Goal: Task Accomplishment & Management: Manage account settings

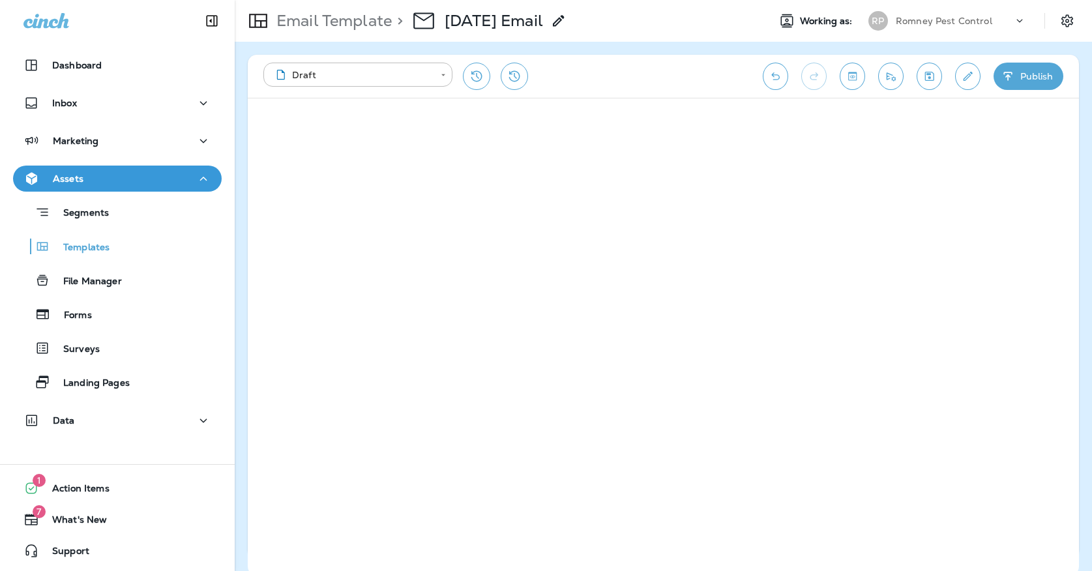
click at [1033, 0] on div "Email Template > [DATE] Email Working as: [PERSON_NAME] Pest Control" at bounding box center [663, 21] width 857 height 42
click at [928, 68] on button "Save" at bounding box center [929, 76] width 25 height 27
click at [938, 70] on button "Save" at bounding box center [929, 76] width 25 height 27
click at [937, 76] on button "Save" at bounding box center [929, 76] width 25 height 27
click at [183, 239] on div "Templates" at bounding box center [117, 247] width 198 height 20
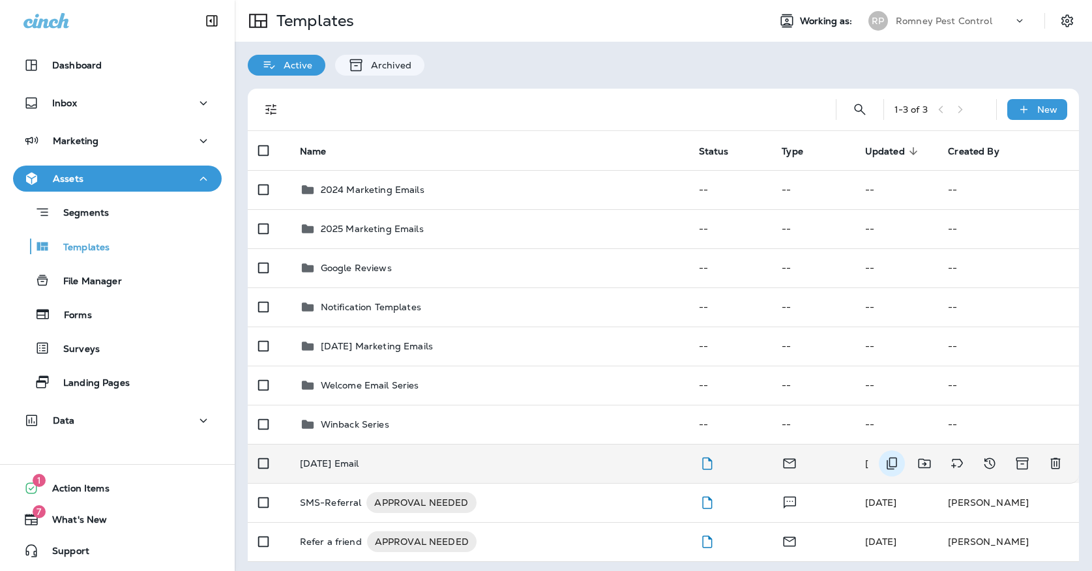
click at [889, 458] on icon "Duplicate" at bounding box center [892, 464] width 10 height 12
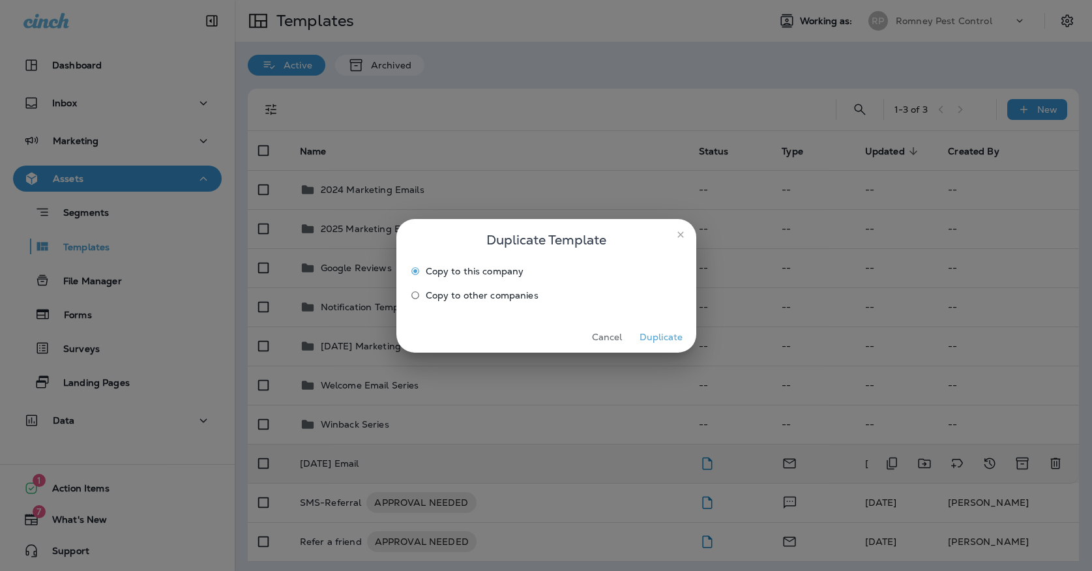
click at [430, 292] on span "Copy to other companies" at bounding box center [482, 295] width 113 height 10
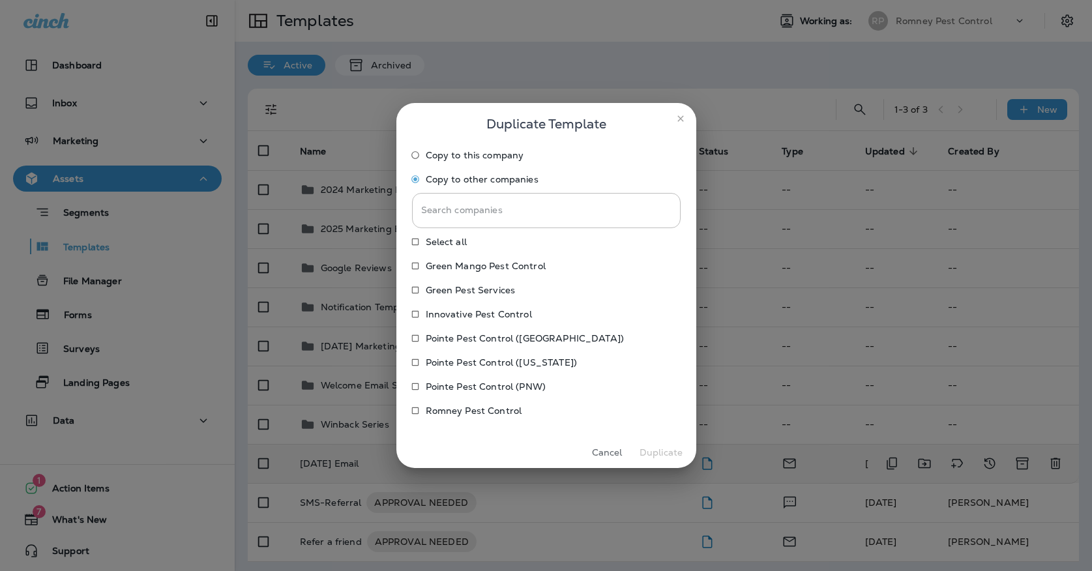
click at [443, 389] on p "Pointe Pest Control (PNW)" at bounding box center [486, 386] width 121 height 10
click at [442, 366] on p "Pointe Pest Control ([US_STATE])" at bounding box center [501, 362] width 151 height 10
click at [441, 333] on p "Pointe Pest Control ([GEOGRAPHIC_DATA])" at bounding box center [525, 338] width 198 height 10
click at [441, 310] on p "Innovative Pest Control" at bounding box center [479, 314] width 106 height 10
click at [441, 285] on p "Green Pest Services" at bounding box center [471, 290] width 90 height 10
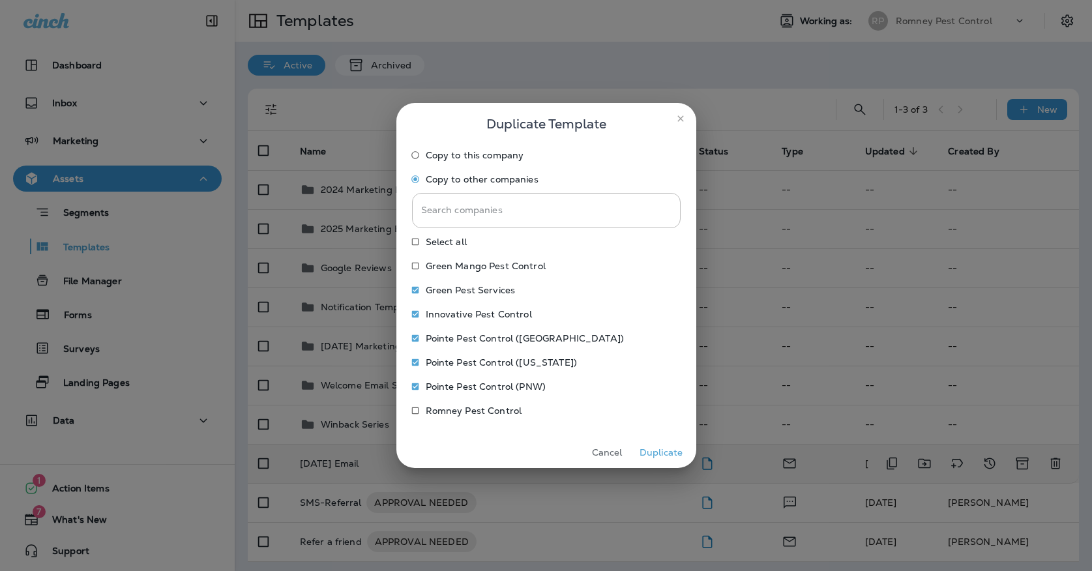
click at [441, 272] on label "Green Mango Pest Control" at bounding box center [537, 266] width 265 height 21
click at [640, 447] on button "Duplicate" at bounding box center [661, 453] width 49 height 20
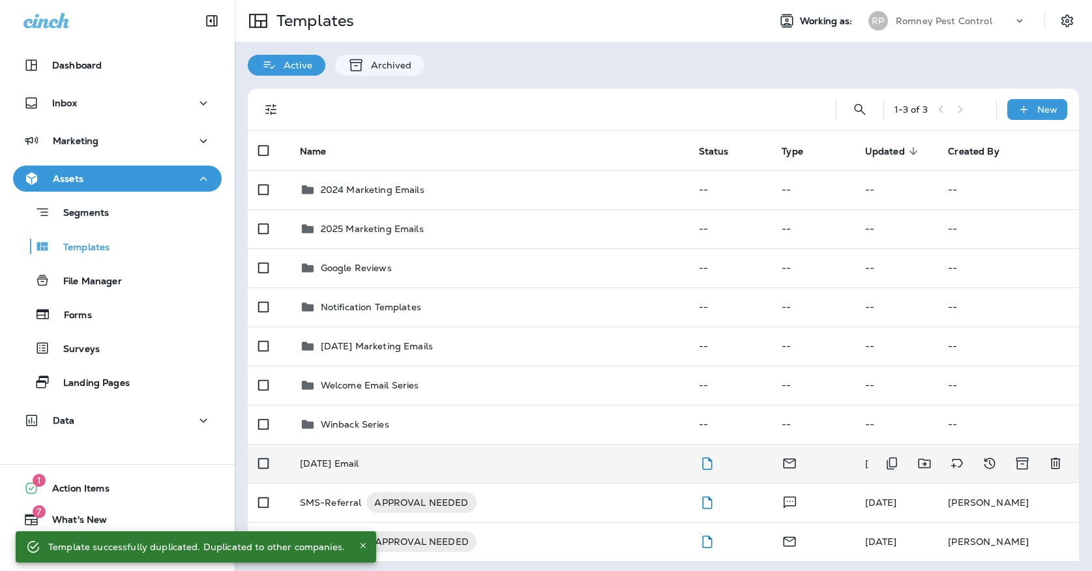
click at [510, 457] on td "[DATE] Email" at bounding box center [488, 463] width 399 height 39
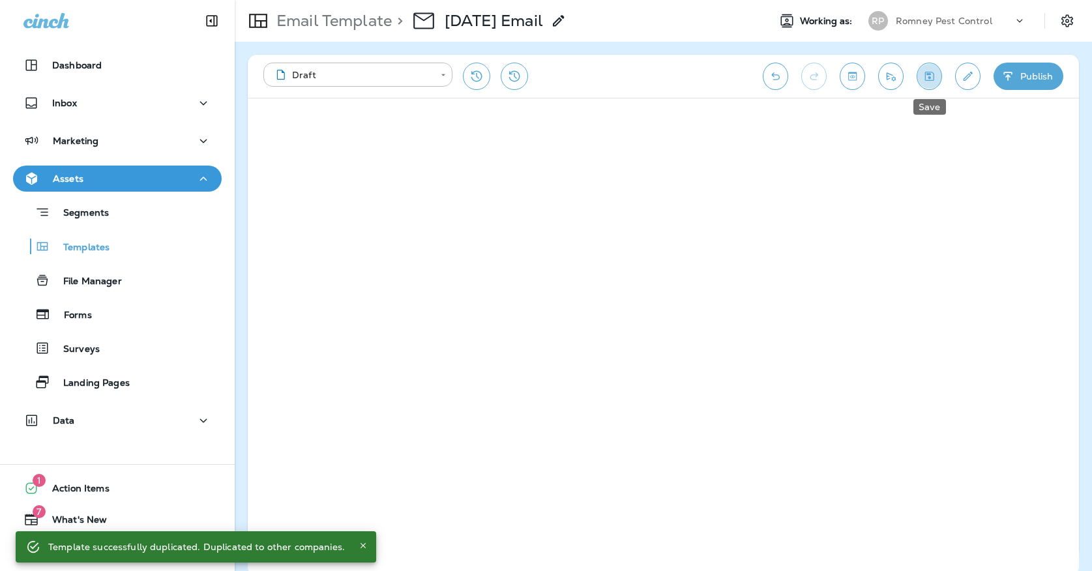
click at [929, 77] on icon "Save" at bounding box center [929, 76] width 9 height 9
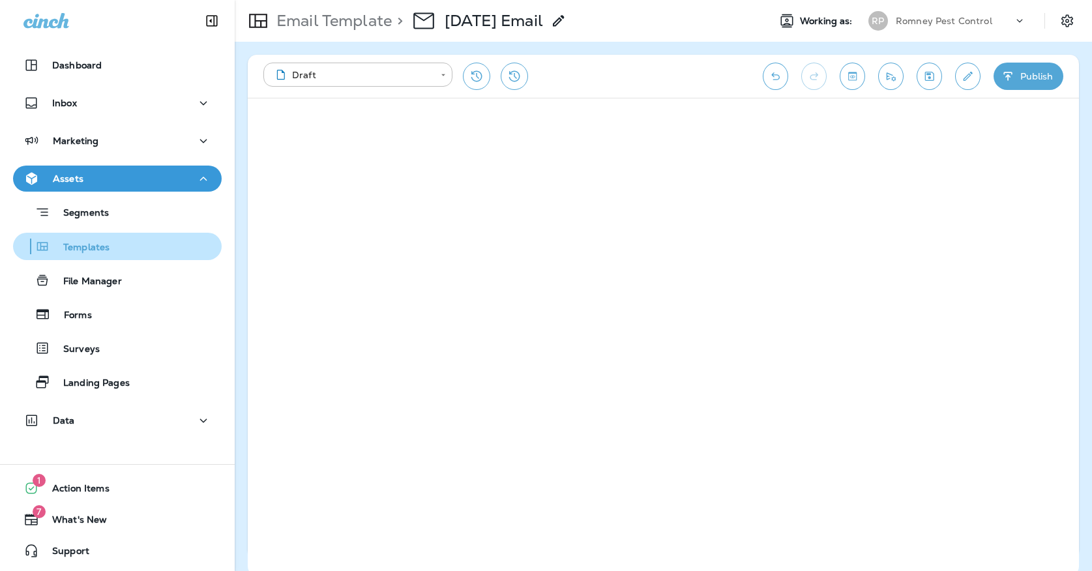
click at [117, 241] on div "Templates" at bounding box center [117, 247] width 198 height 20
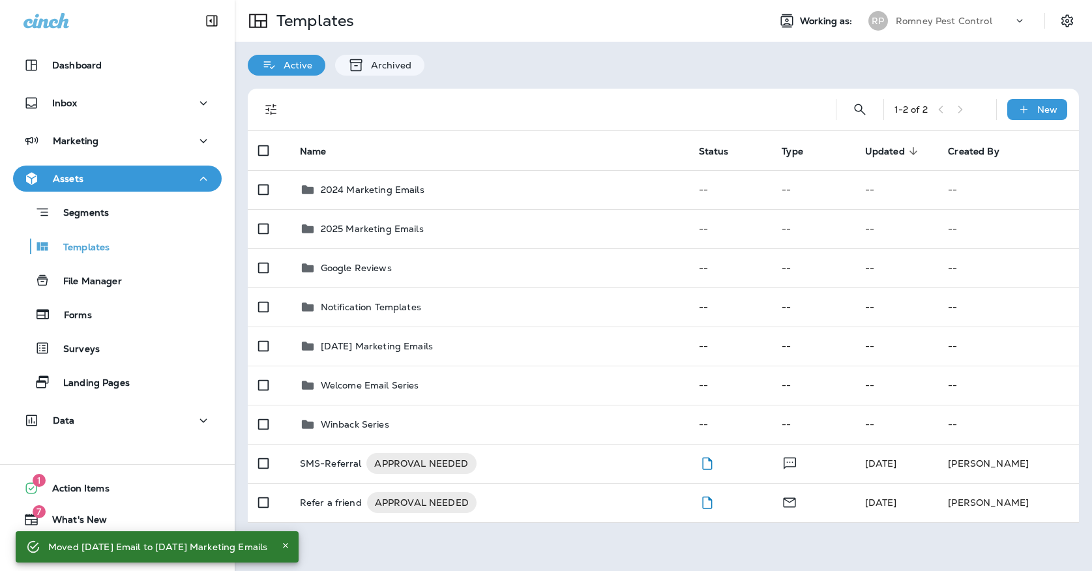
click at [906, 22] on p "Romney Pest Control" at bounding box center [944, 21] width 96 height 10
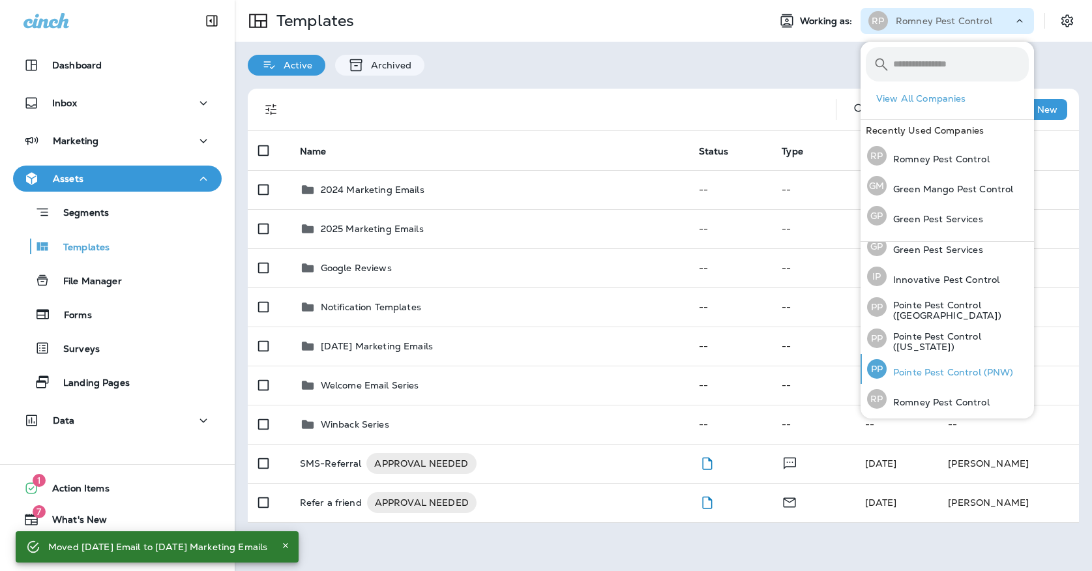
scroll to position [40, 0]
click at [931, 370] on p "Pointe Pest Control (PNW)" at bounding box center [950, 373] width 127 height 10
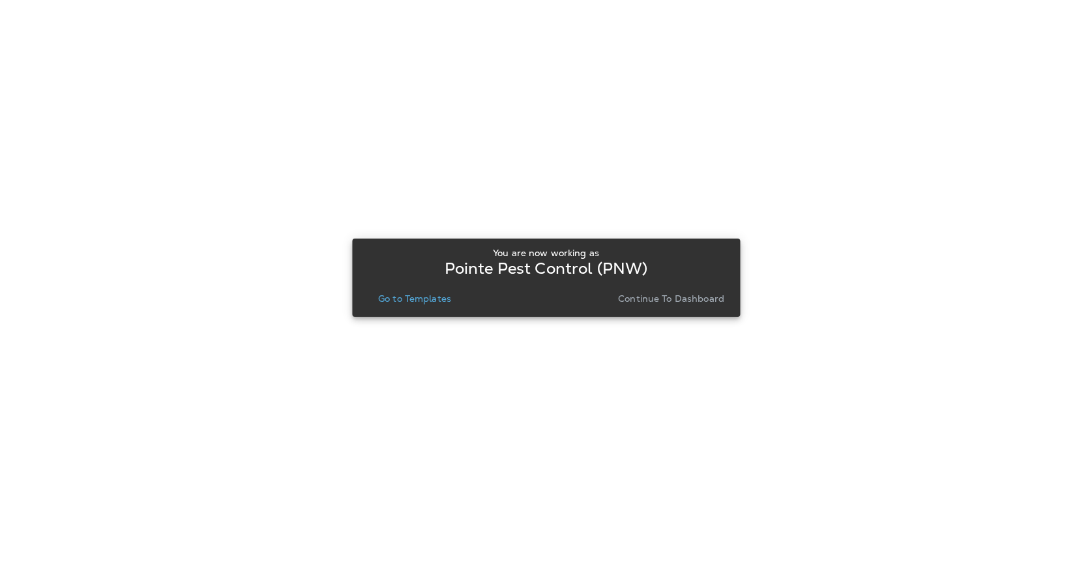
click at [434, 304] on p "Go to Templates" at bounding box center [414, 298] width 73 height 10
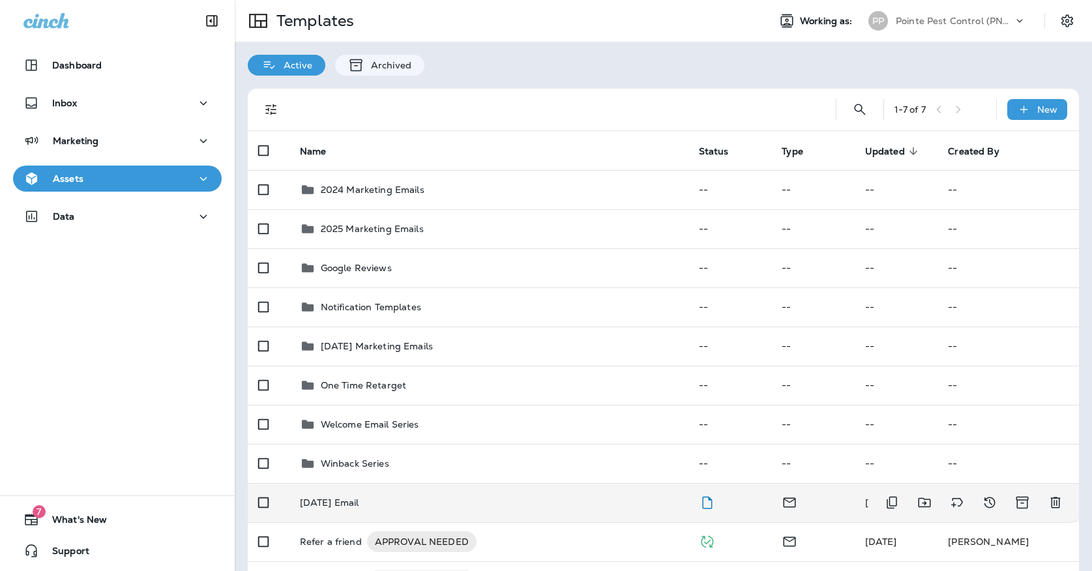
click at [440, 497] on div "[DATE] Email" at bounding box center [489, 502] width 378 height 10
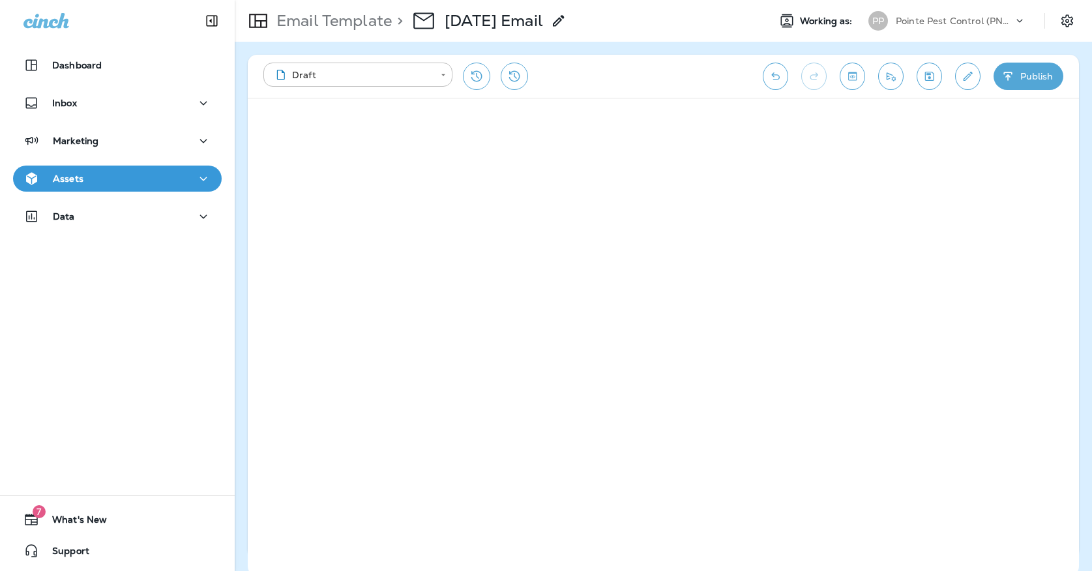
click at [1055, 1] on div "Email Template > [DATE] Email Working as: PP Pointe Pest Control (PNW)" at bounding box center [663, 21] width 857 height 42
click at [932, 81] on icon "Save" at bounding box center [929, 76] width 14 height 13
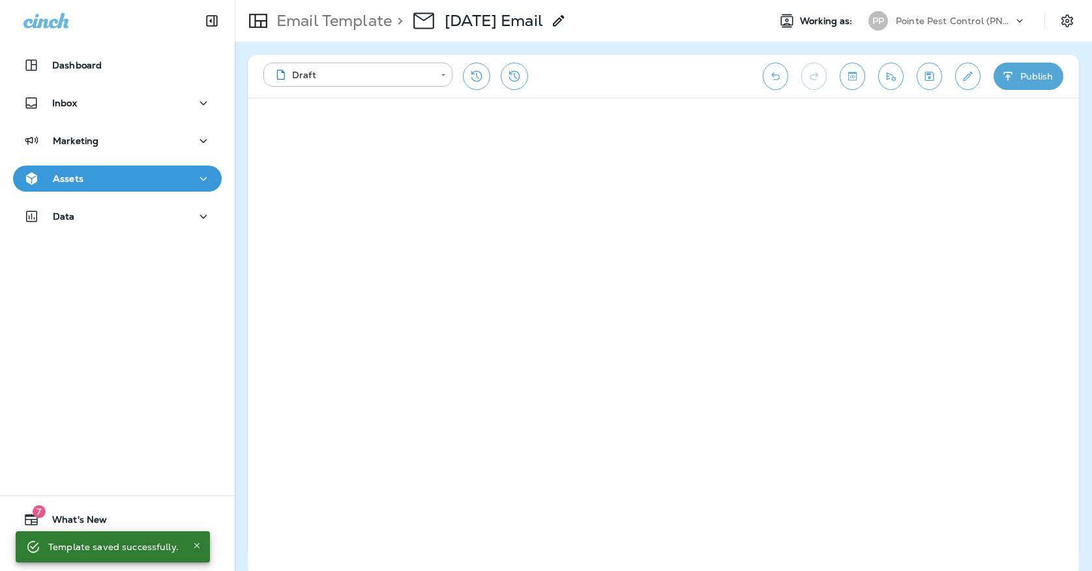
click at [929, 71] on icon "Save" at bounding box center [929, 76] width 14 height 13
click at [887, 23] on div "PP" at bounding box center [878, 21] width 20 height 20
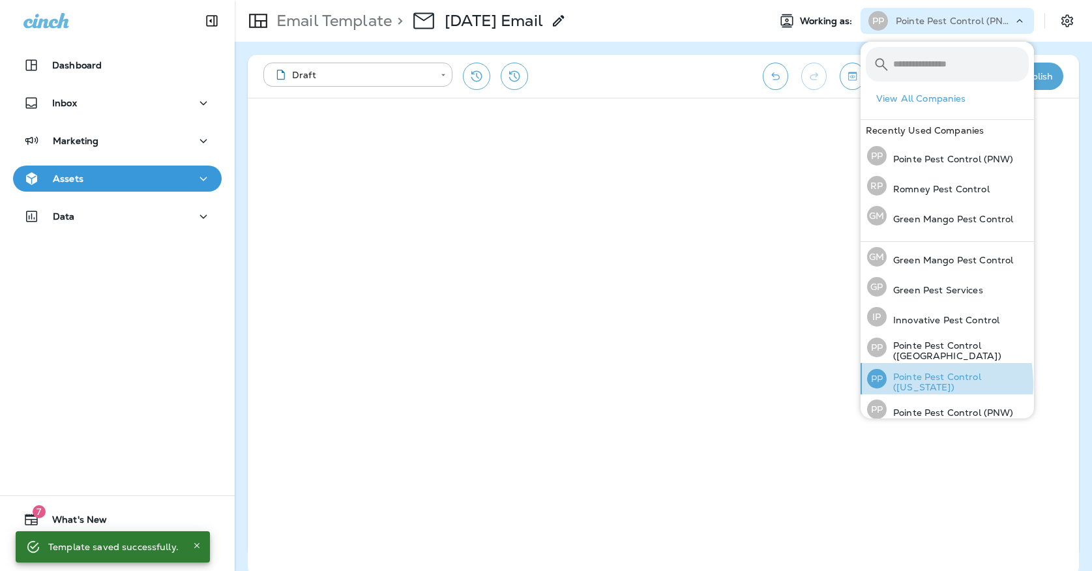
click at [893, 383] on p "Pointe Pest Control ([US_STATE])" at bounding box center [958, 382] width 142 height 21
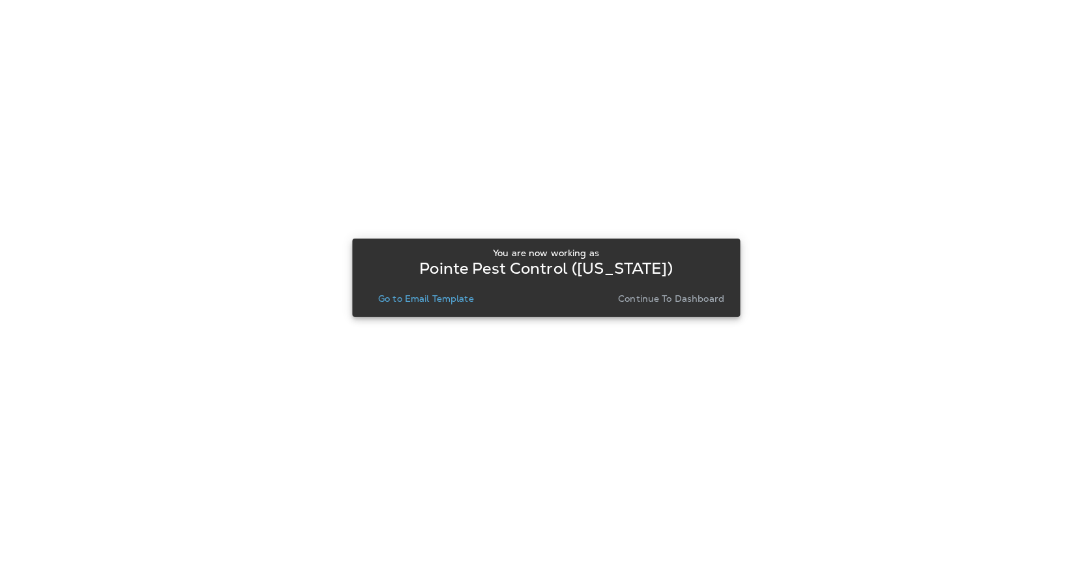
click at [410, 297] on p "Go to Email Template" at bounding box center [426, 298] width 96 height 10
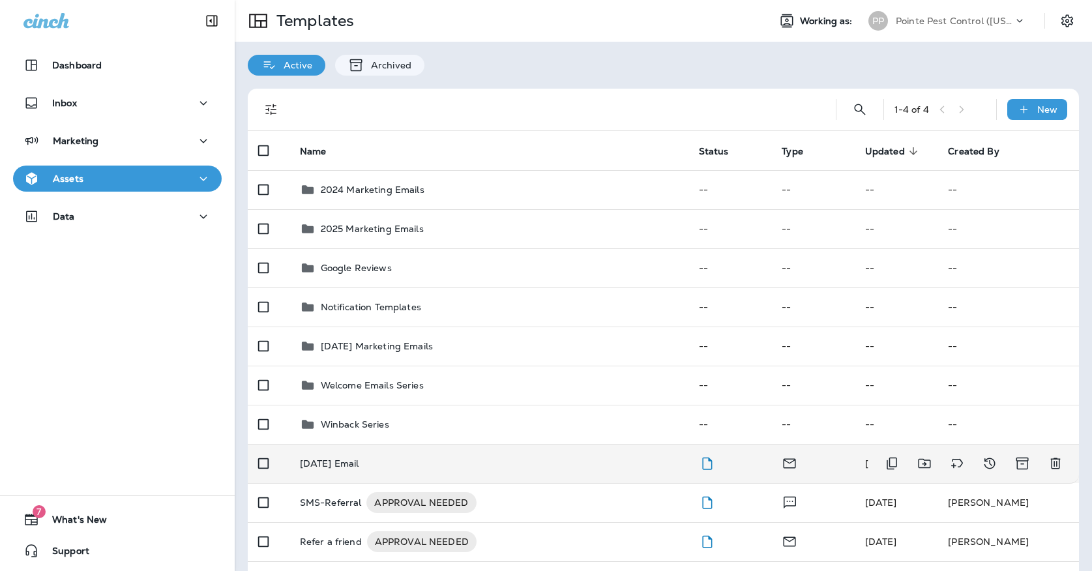
click at [375, 458] on div "[DATE] Email" at bounding box center [489, 463] width 378 height 10
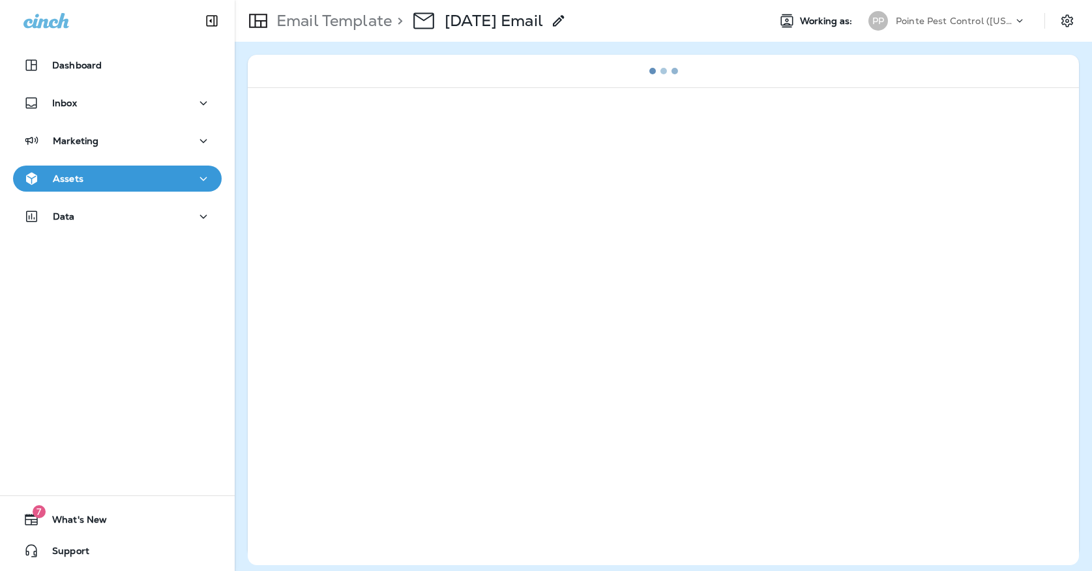
click at [913, 16] on p "Pointe Pest Control ([US_STATE])" at bounding box center [954, 21] width 117 height 10
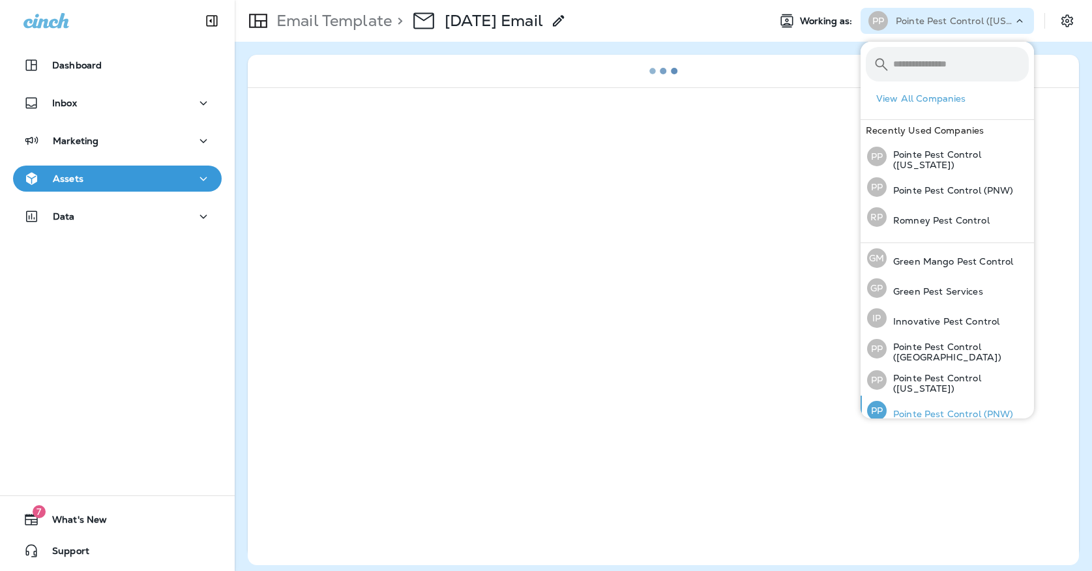
click at [874, 411] on div "PP" at bounding box center [877, 411] width 20 height 20
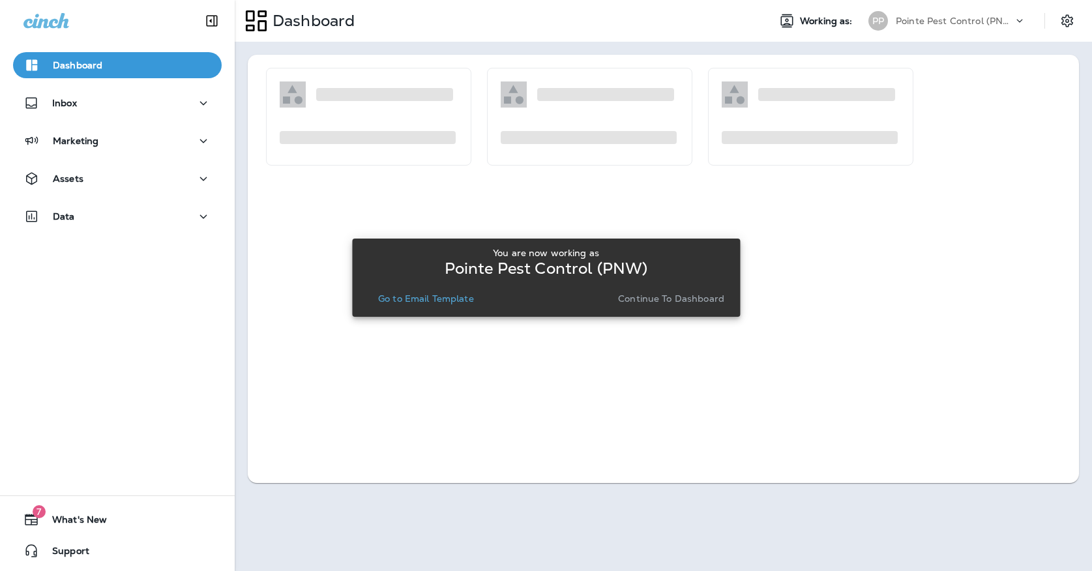
click at [458, 309] on div "You are now working as Pointe Pest Control (PNW) Go to Email Template Continue …" at bounding box center [545, 278] width 367 height 70
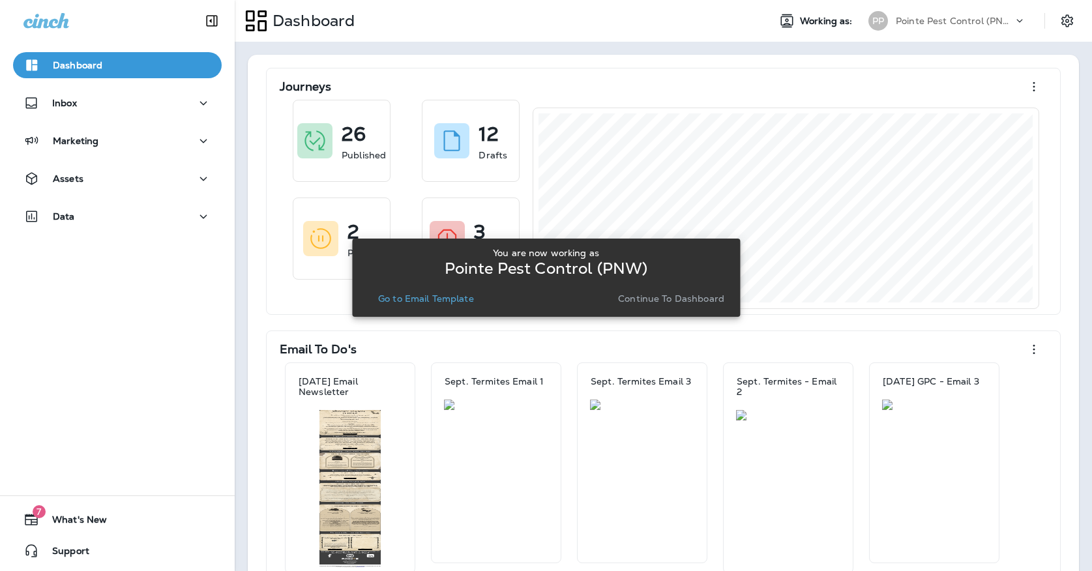
click at [463, 296] on p "Go to Email Template" at bounding box center [426, 298] width 96 height 10
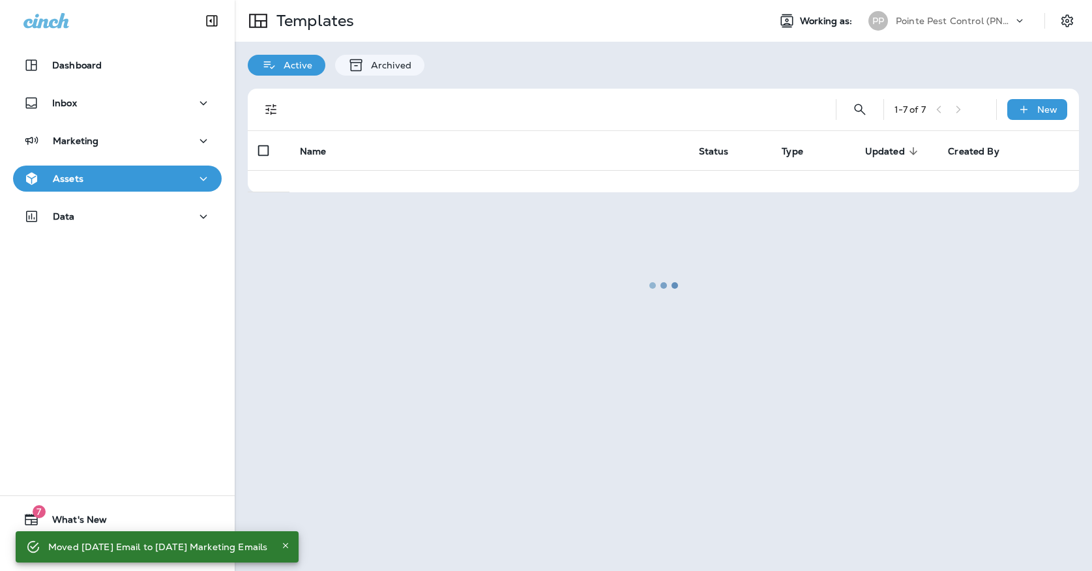
click at [917, 18] on div at bounding box center [663, 285] width 855 height 568
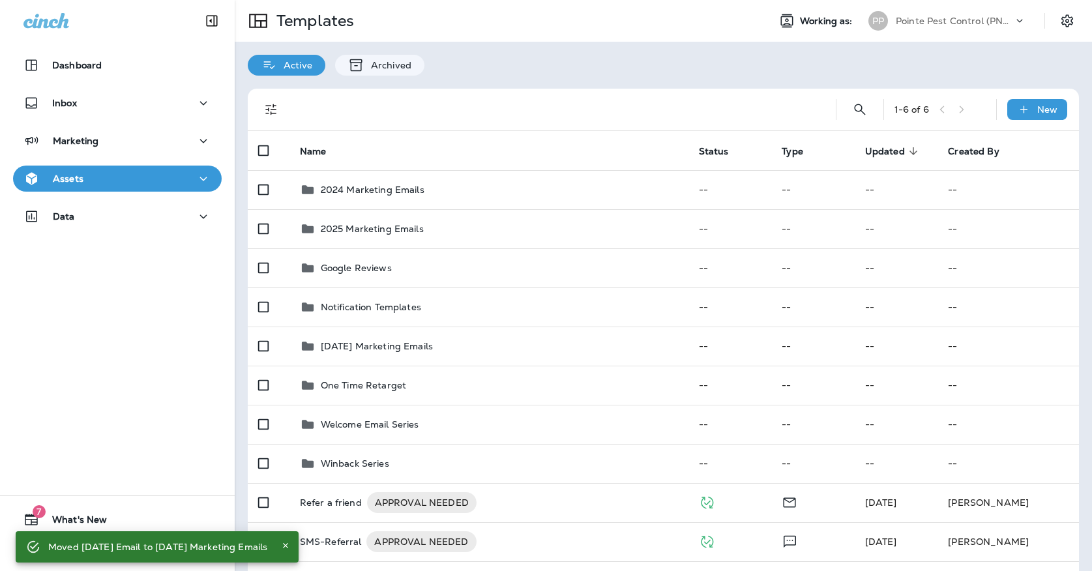
click at [921, 26] on div "Pointe Pest Control (PNW)" at bounding box center [954, 21] width 117 height 20
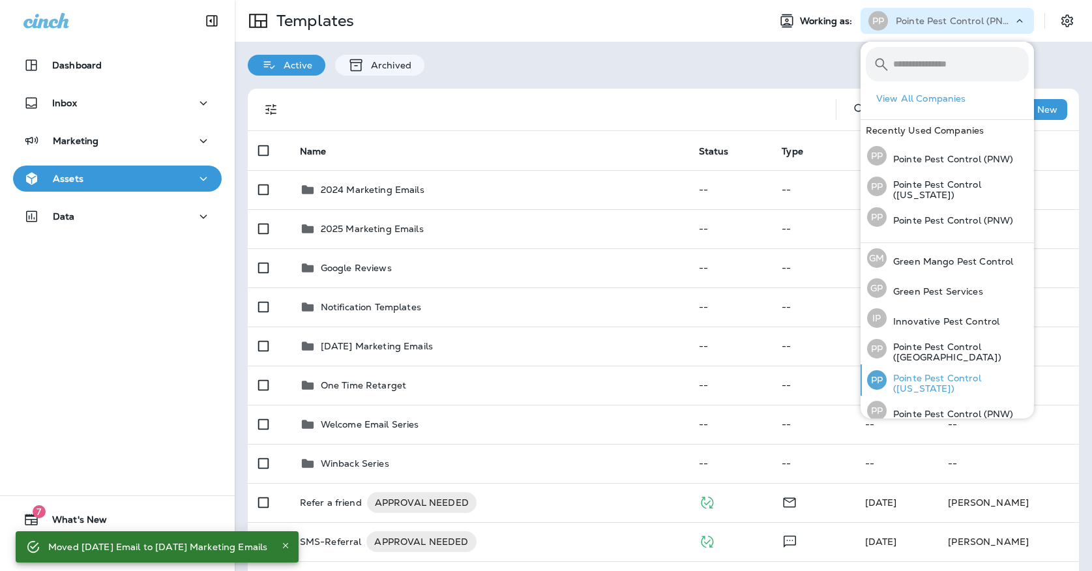
click at [922, 378] on p "Pointe Pest Control ([US_STATE])" at bounding box center [958, 383] width 142 height 21
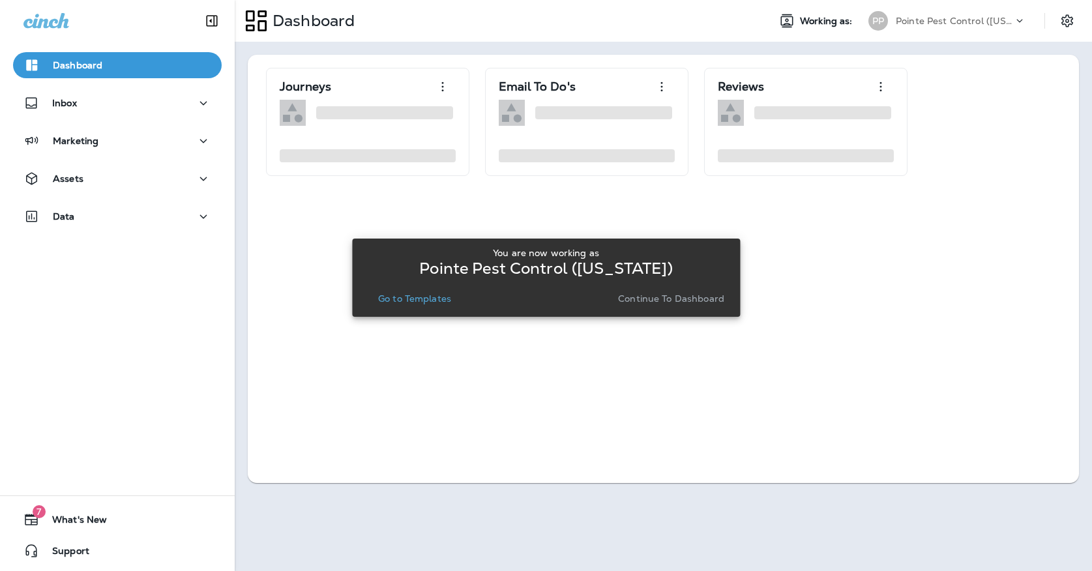
click at [402, 298] on p "Go to Templates" at bounding box center [414, 298] width 73 height 10
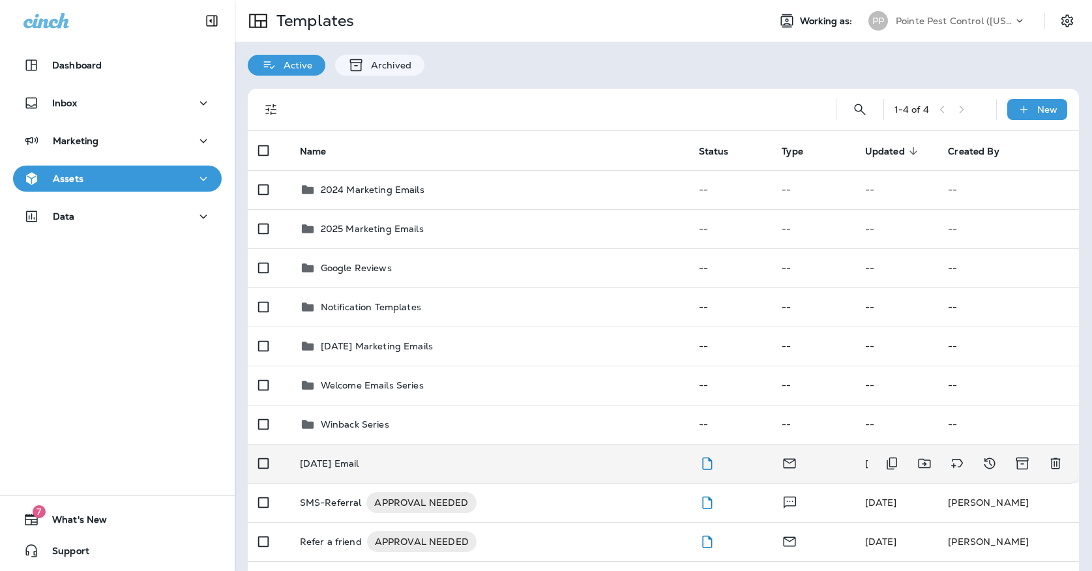
click at [417, 444] on td "[DATE] Email" at bounding box center [488, 463] width 399 height 39
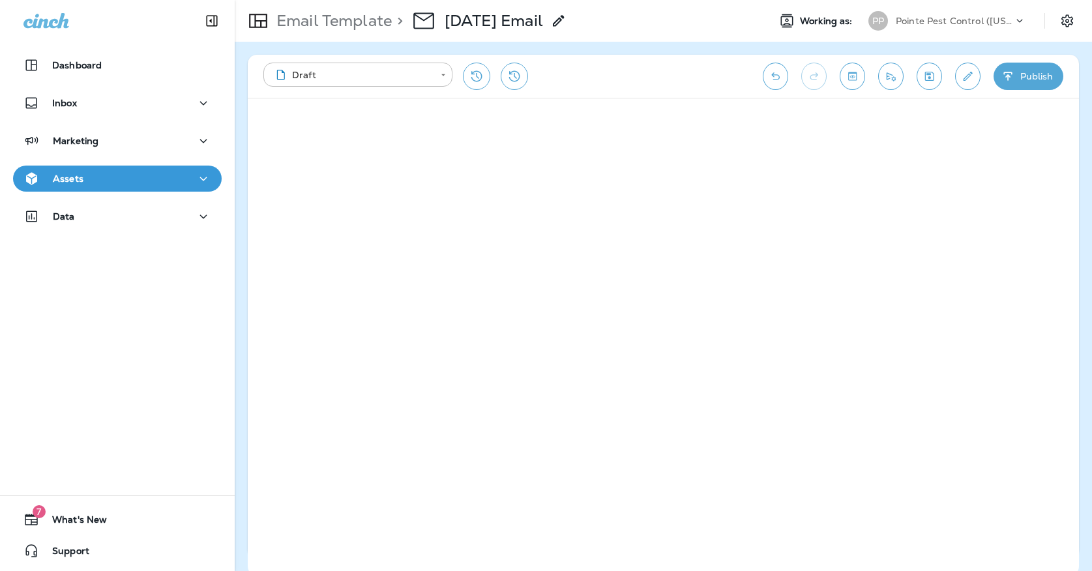
click at [937, 67] on button "Save" at bounding box center [929, 76] width 25 height 27
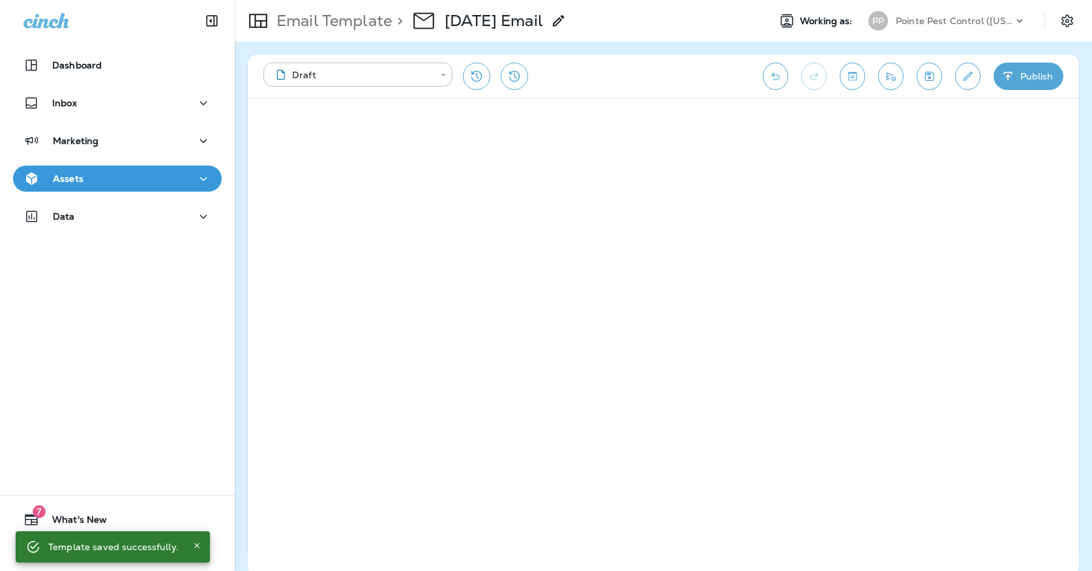
click at [126, 186] on div "Assets" at bounding box center [117, 179] width 188 height 16
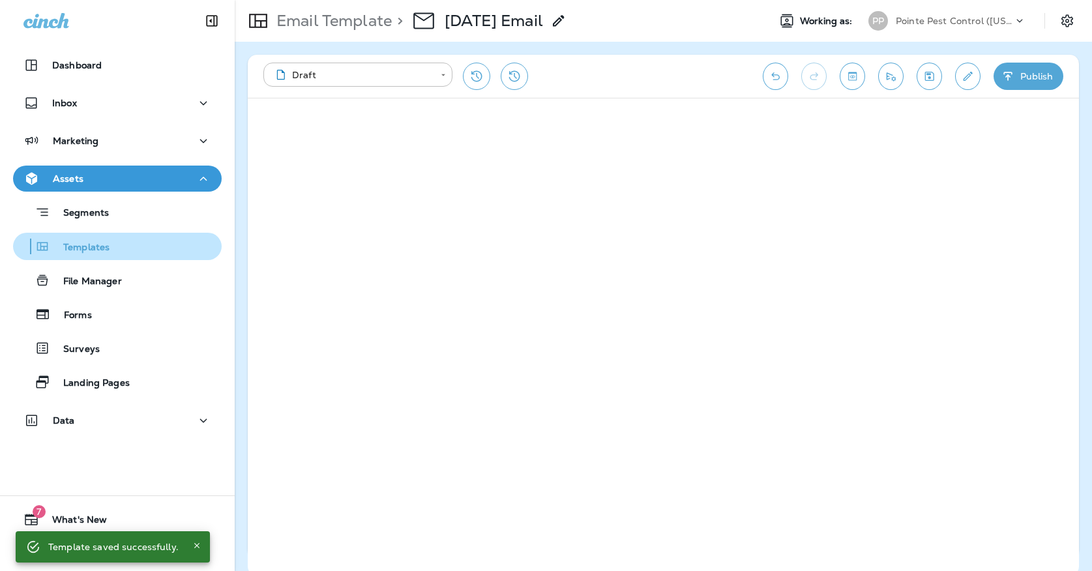
click at [125, 249] on div "Templates" at bounding box center [117, 247] width 198 height 20
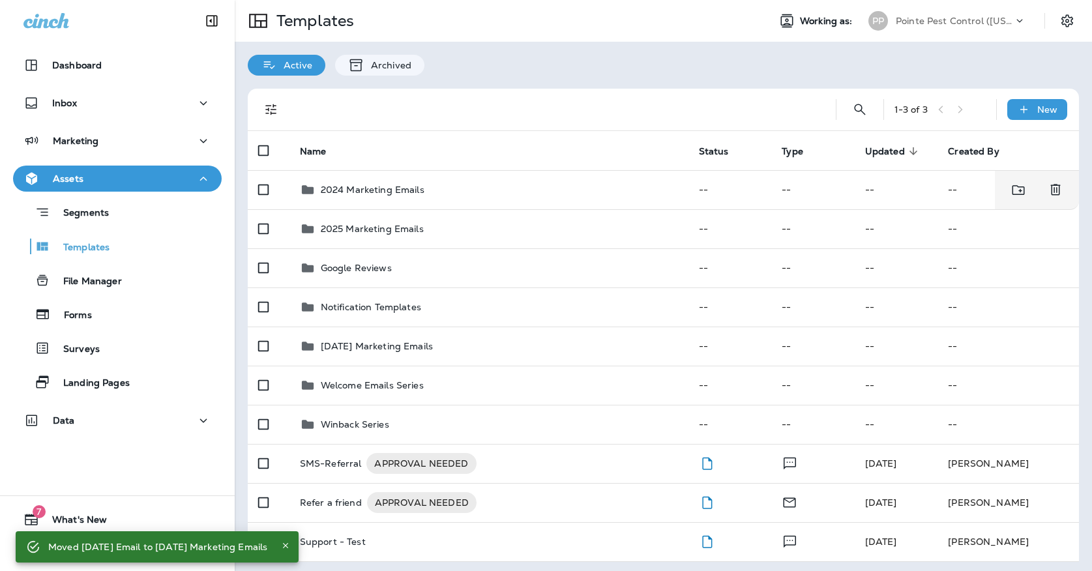
click at [932, 27] on div "Pointe Pest Control ([US_STATE])" at bounding box center [954, 21] width 117 height 20
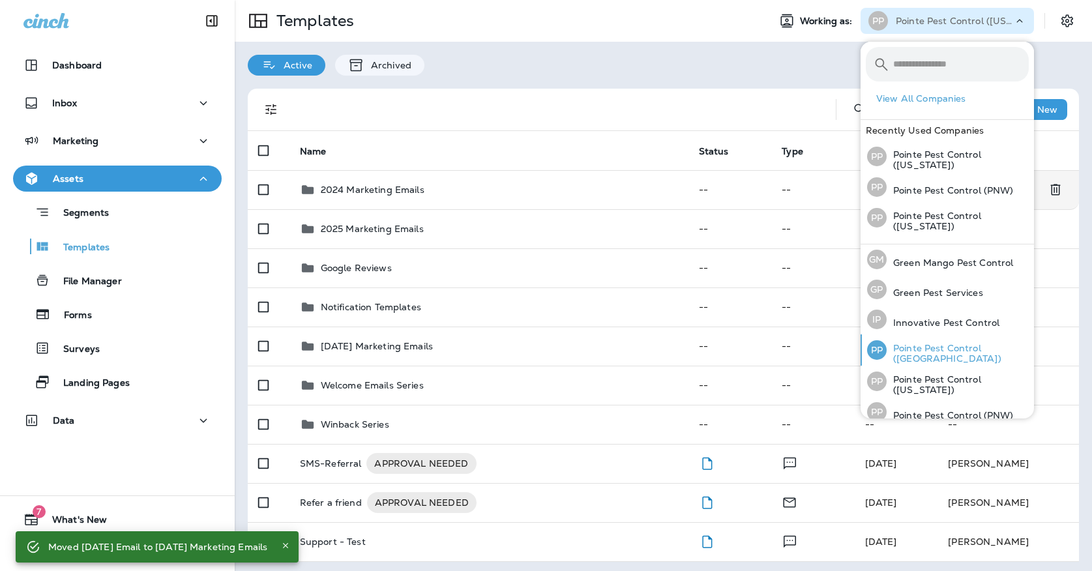
click at [937, 345] on div "PP Pointe Pest Control ([GEOGRAPHIC_DATA])" at bounding box center [948, 349] width 172 height 31
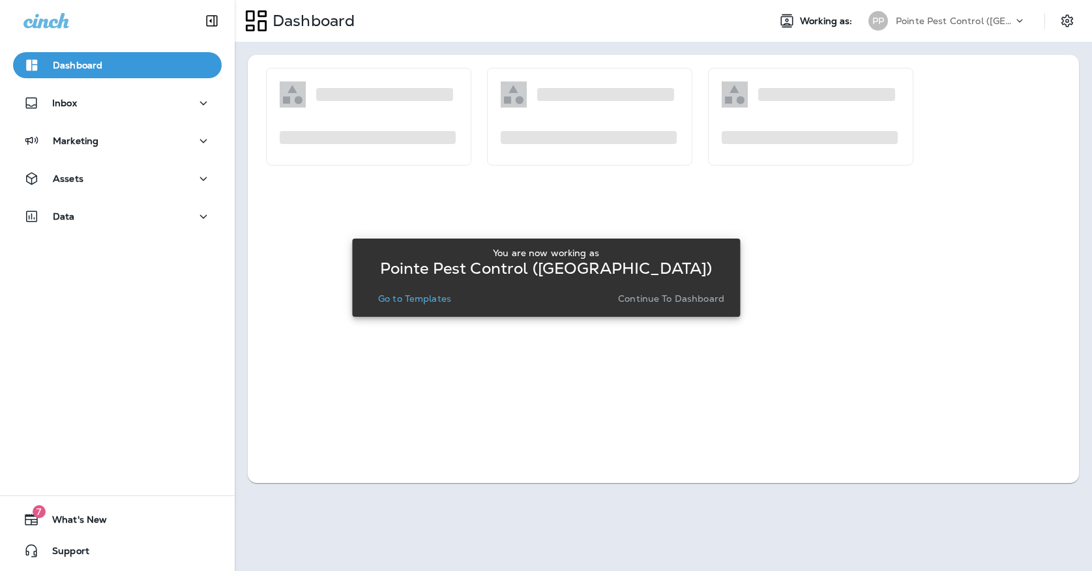
click at [391, 293] on p "Go to Templates" at bounding box center [414, 298] width 73 height 10
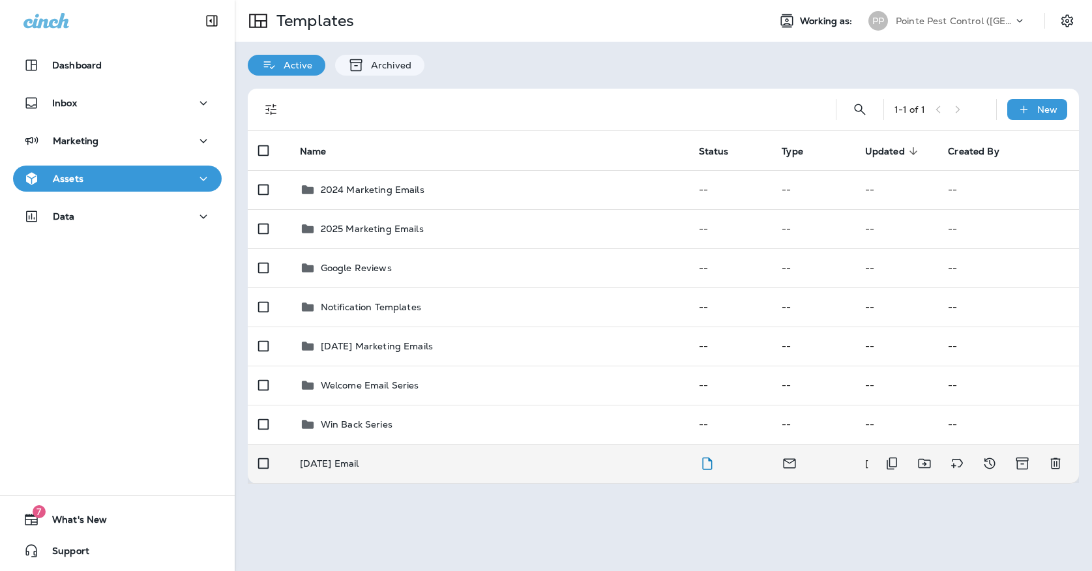
click at [372, 466] on td "[DATE] Email" at bounding box center [488, 463] width 399 height 39
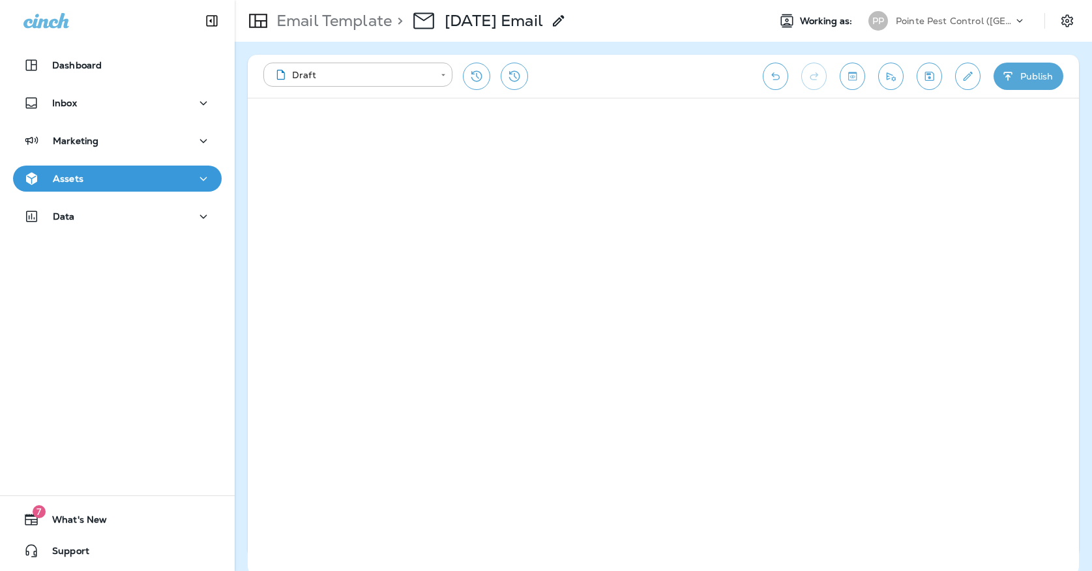
click at [928, 75] on icon "Save" at bounding box center [929, 76] width 9 height 9
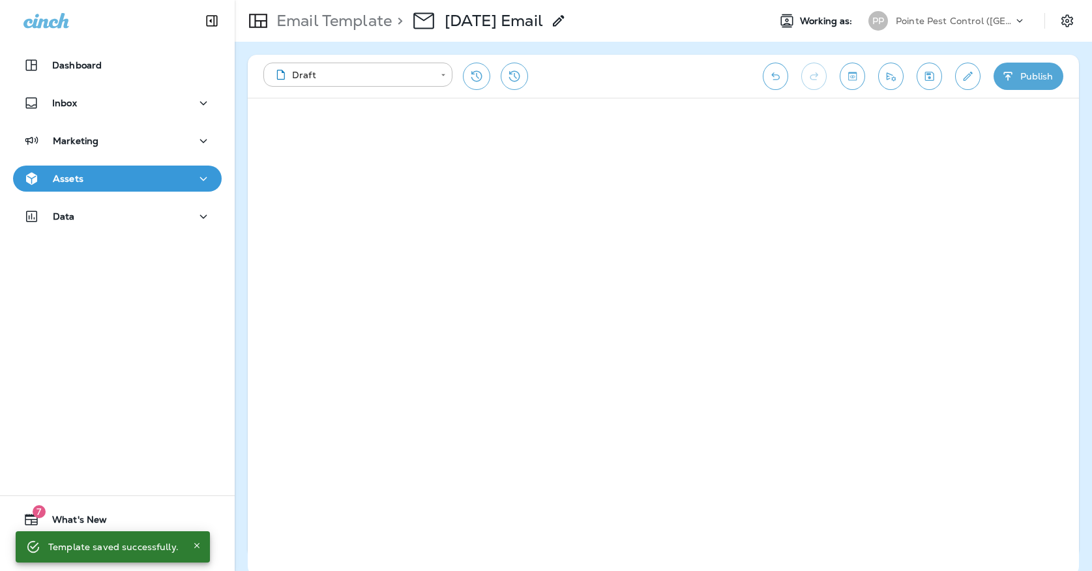
click at [209, 173] on button "Assets" at bounding box center [117, 179] width 209 height 26
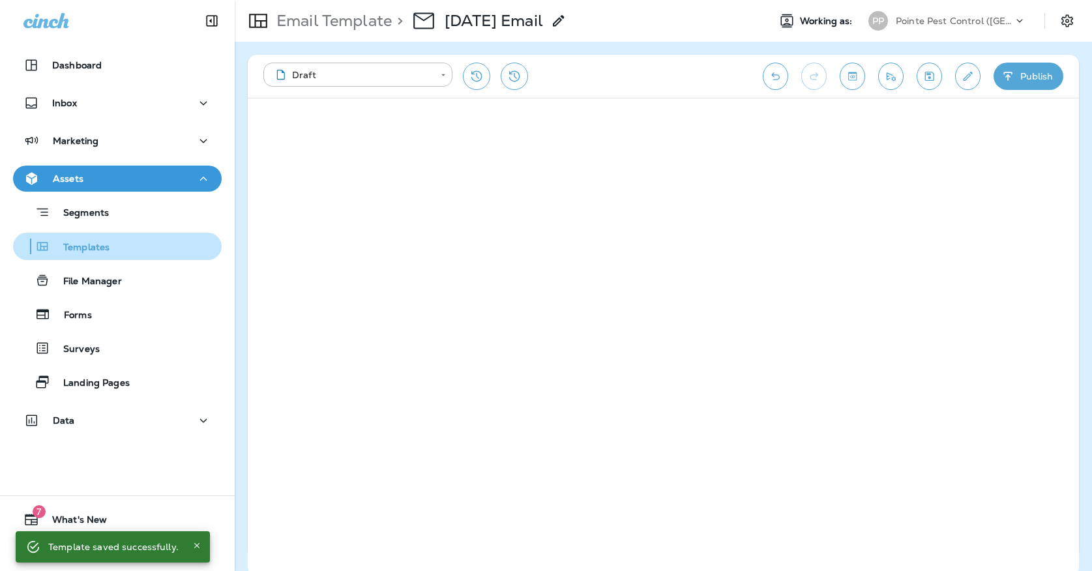
click at [164, 253] on div "Templates" at bounding box center [117, 247] width 198 height 20
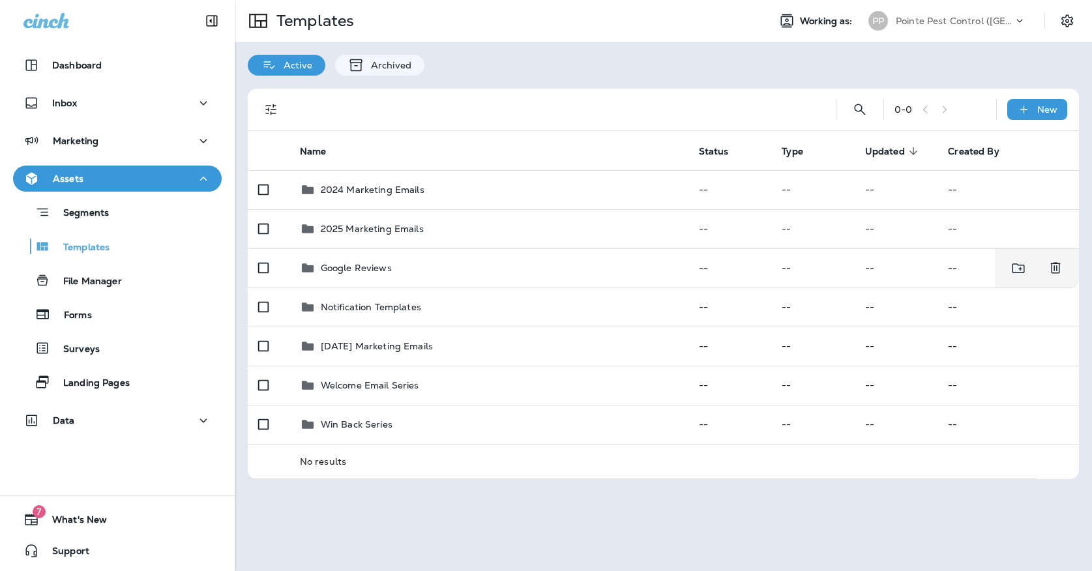
click at [915, 28] on div "Pointe Pest Control ([GEOGRAPHIC_DATA])" at bounding box center [954, 21] width 117 height 20
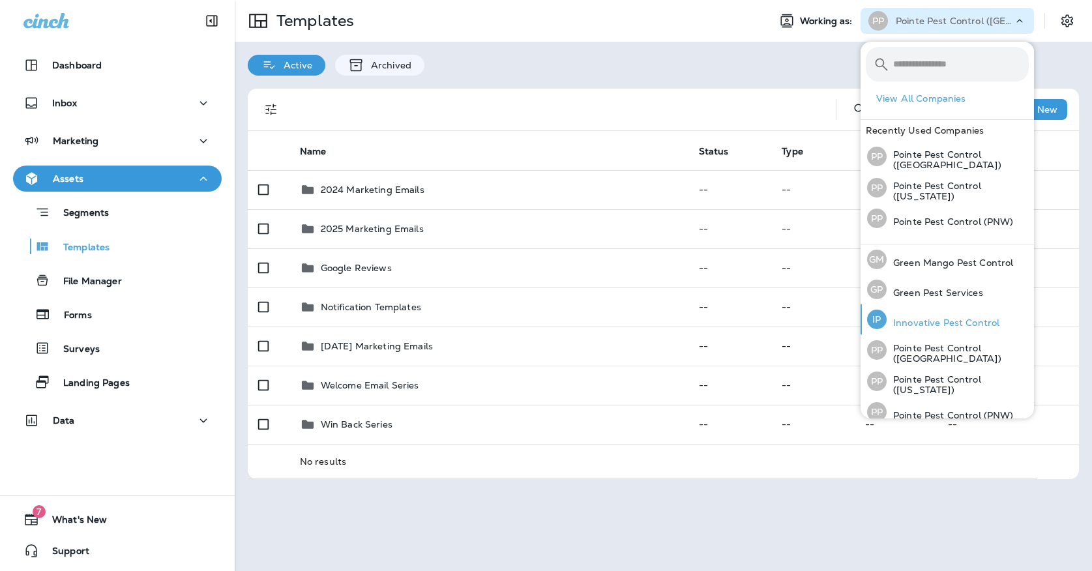
click at [965, 321] on p "Innovative Pest Control" at bounding box center [943, 322] width 113 height 10
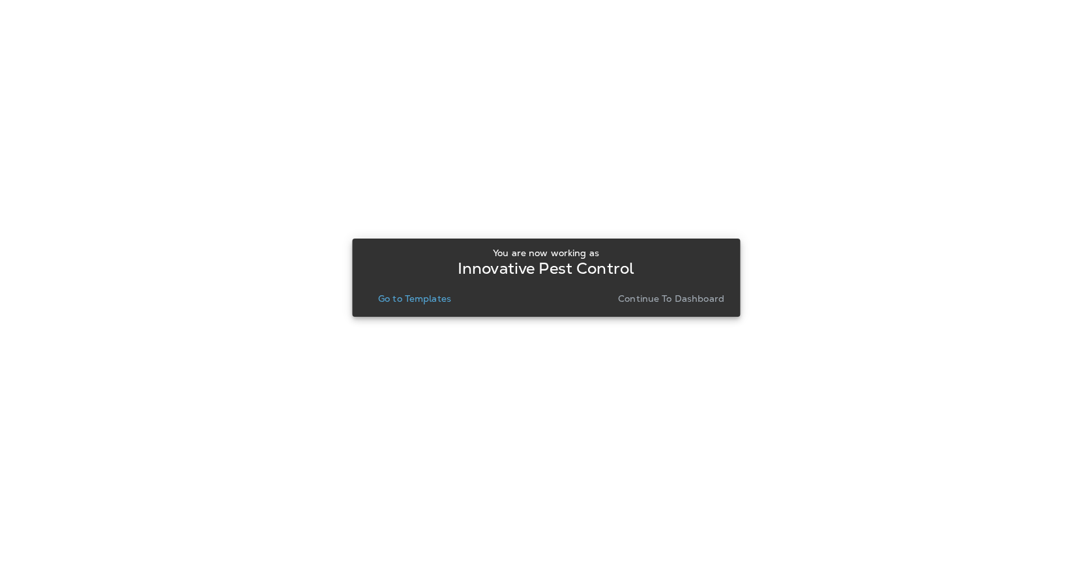
click at [428, 302] on p "Go to Templates" at bounding box center [414, 298] width 73 height 10
